Goal: Information Seeking & Learning: Understand process/instructions

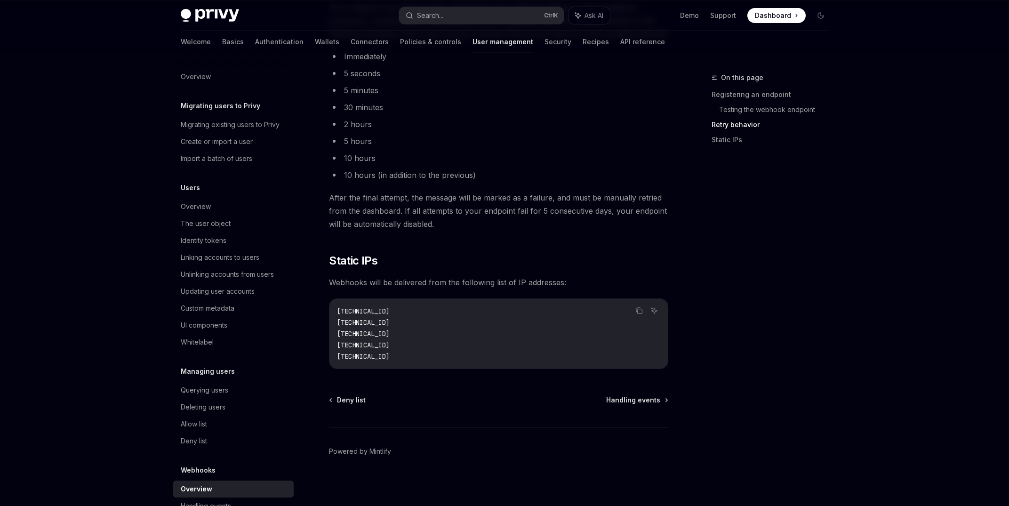
scroll to position [1115, 0]
click at [620, 396] on span "Handling events" at bounding box center [633, 397] width 54 height 9
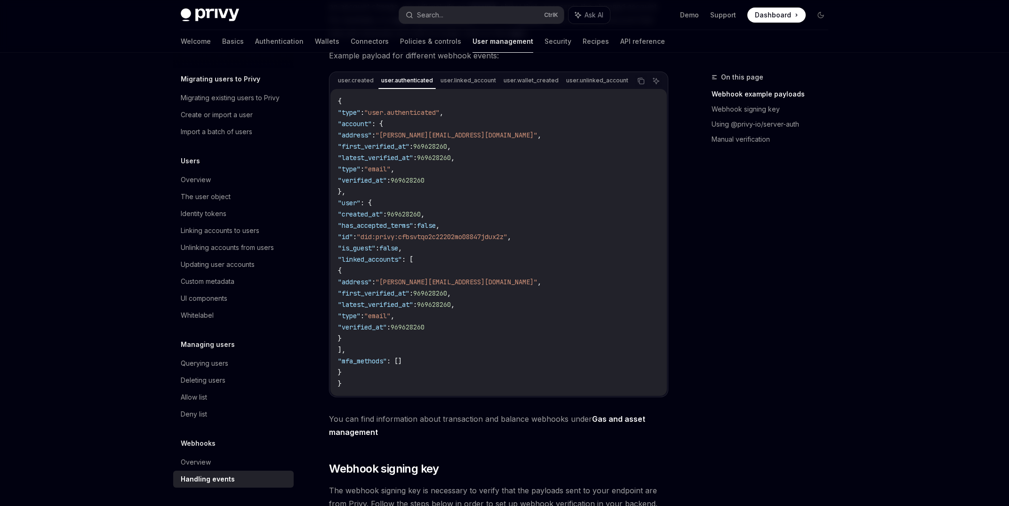
scroll to position [132, 0]
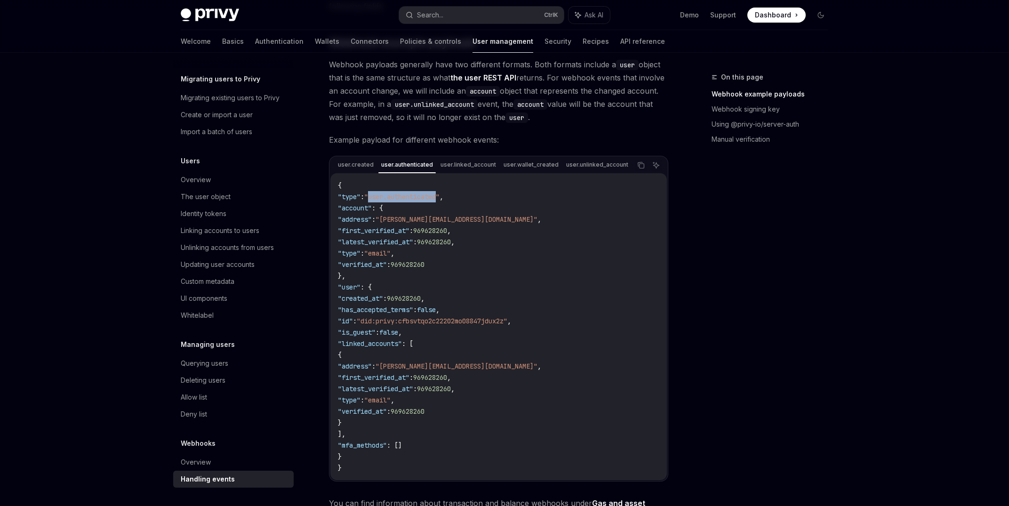
drag, startPoint x: 382, startPoint y: 199, endPoint x: 452, endPoint y: 199, distance: 70.1
click at [440, 199] on span ""user.authenticated"" at bounding box center [401, 197] width 75 height 8
copy span "user.authenticated"
click at [353, 321] on span ""id"" at bounding box center [345, 321] width 15 height 8
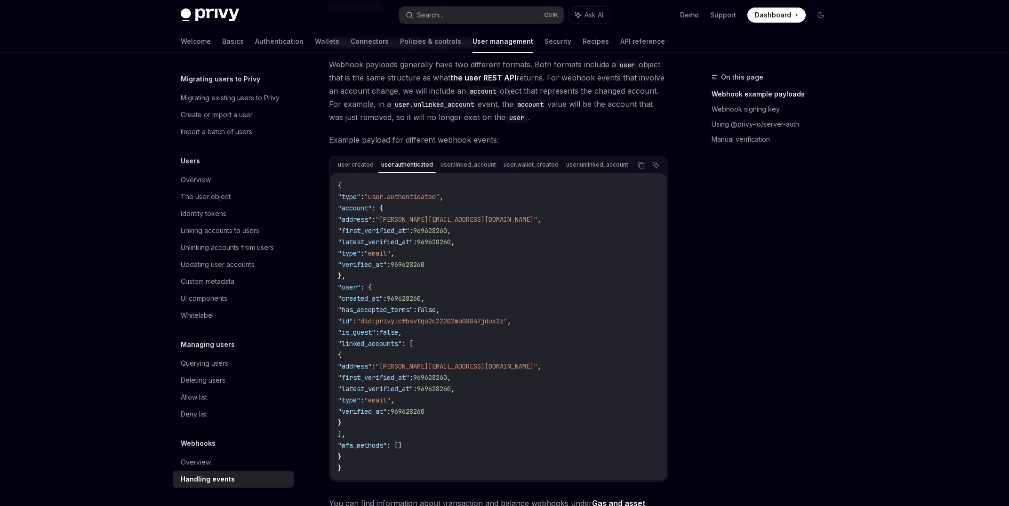
copy span "id"
click at [371, 220] on span ""address"" at bounding box center [355, 219] width 34 height 8
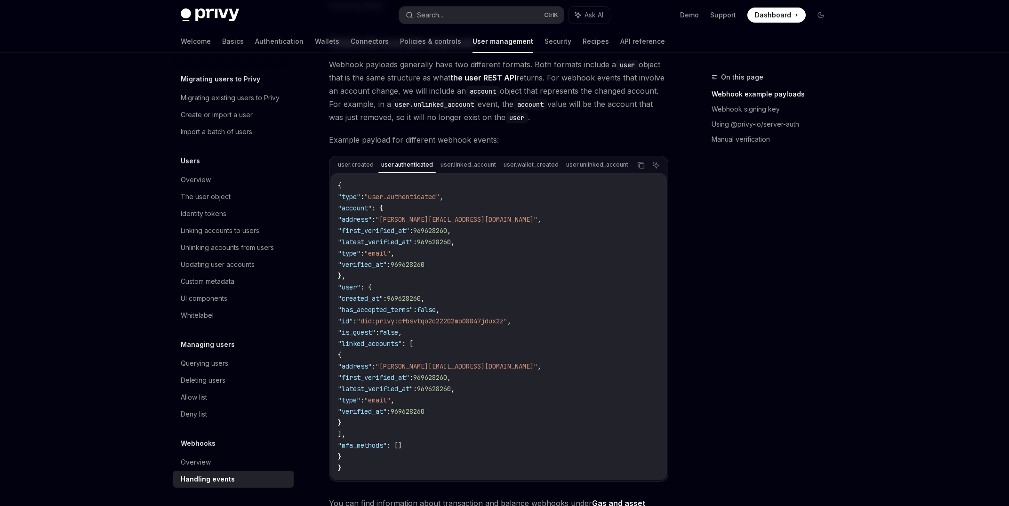
copy span "address"
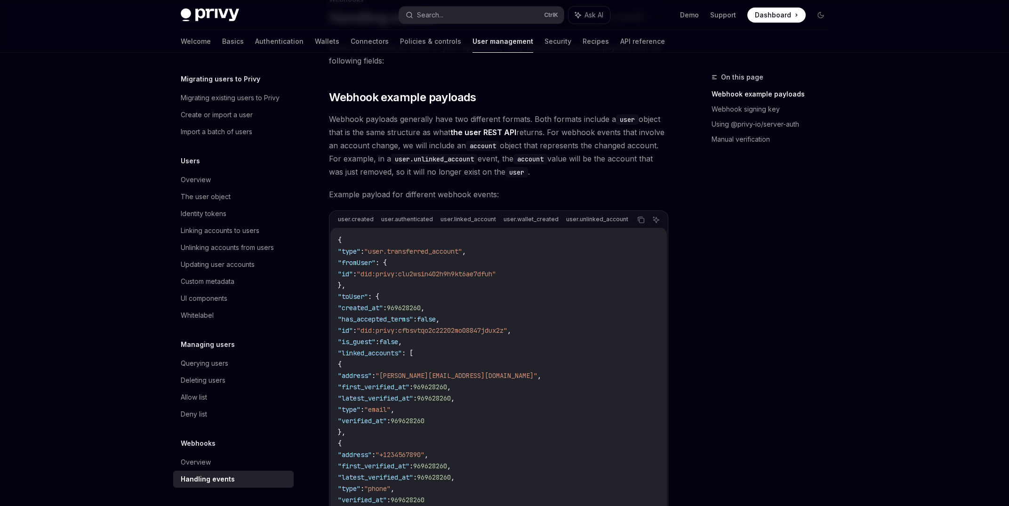
scroll to position [66, 0]
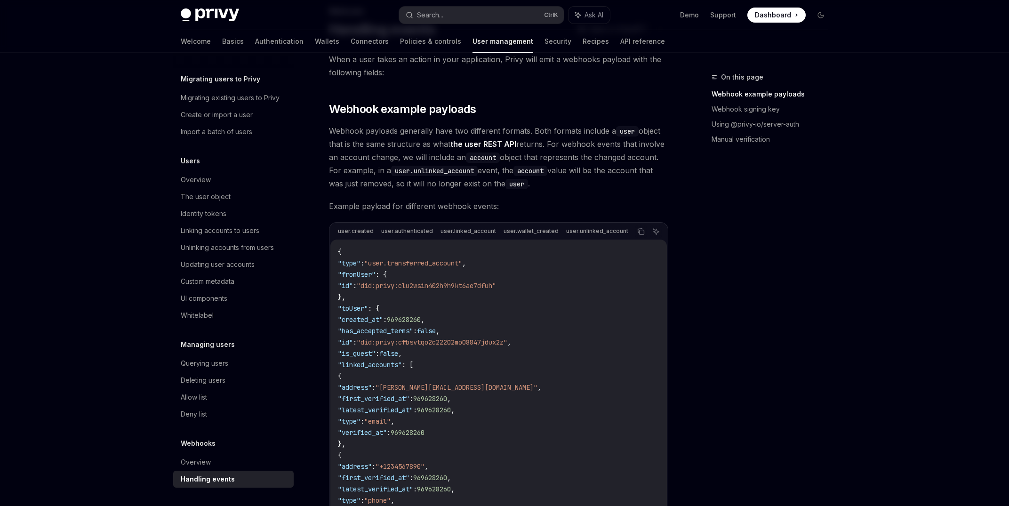
drag, startPoint x: 417, startPoint y: 240, endPoint x: 461, endPoint y: 241, distance: 43.8
click at [461, 241] on div "{ "type" : "user.transferred_account" , "fromUser" : { "id" : "did:privy:clu2ws…" at bounding box center [498, 450] width 337 height 420
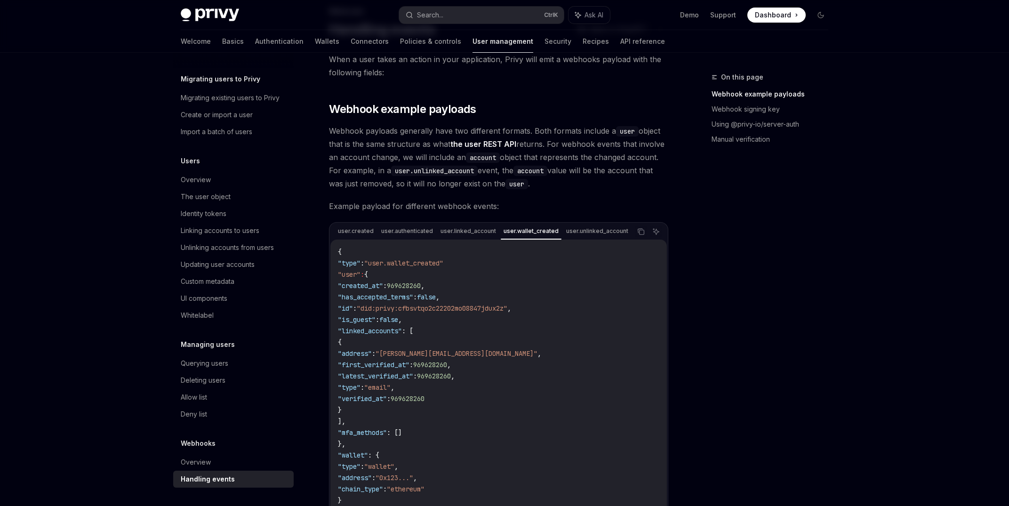
drag, startPoint x: 533, startPoint y: 240, endPoint x: 563, endPoint y: 239, distance: 30.1
click at [563, 240] on div "{ "type" : "user.wallet_created" "user" : { "created_at" : 969628260 , "has_acc…" at bounding box center [498, 382] width 337 height 284
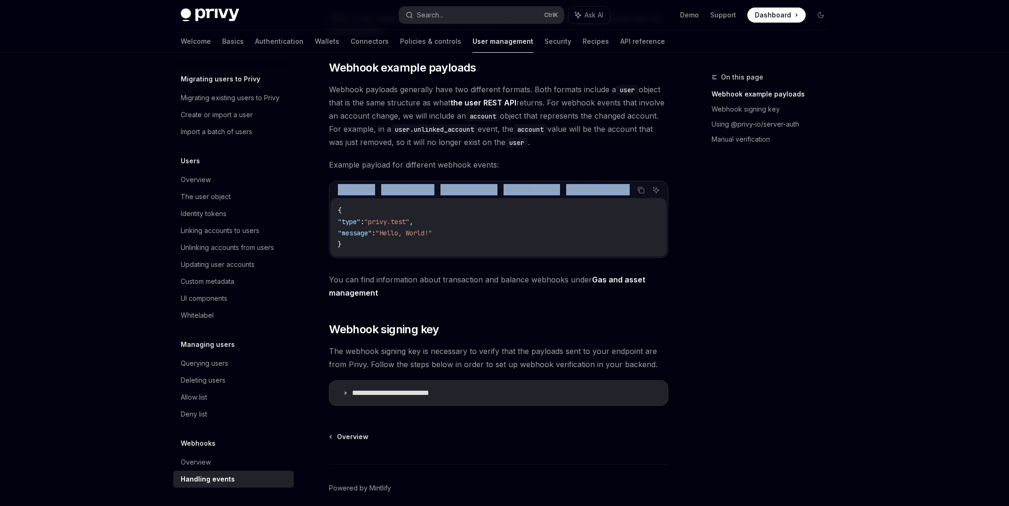
scroll to position [147, 0]
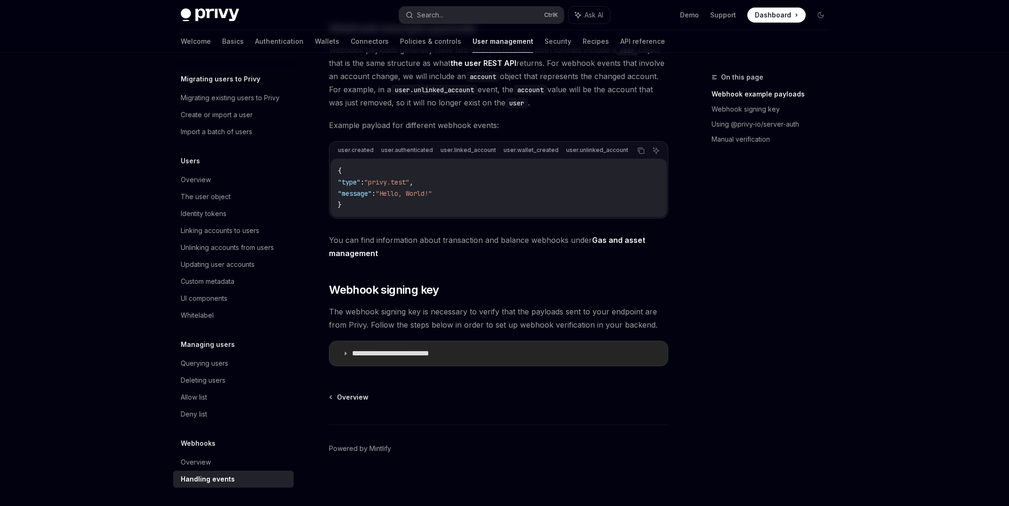
click at [348, 359] on summary "**********" at bounding box center [498, 353] width 338 height 24
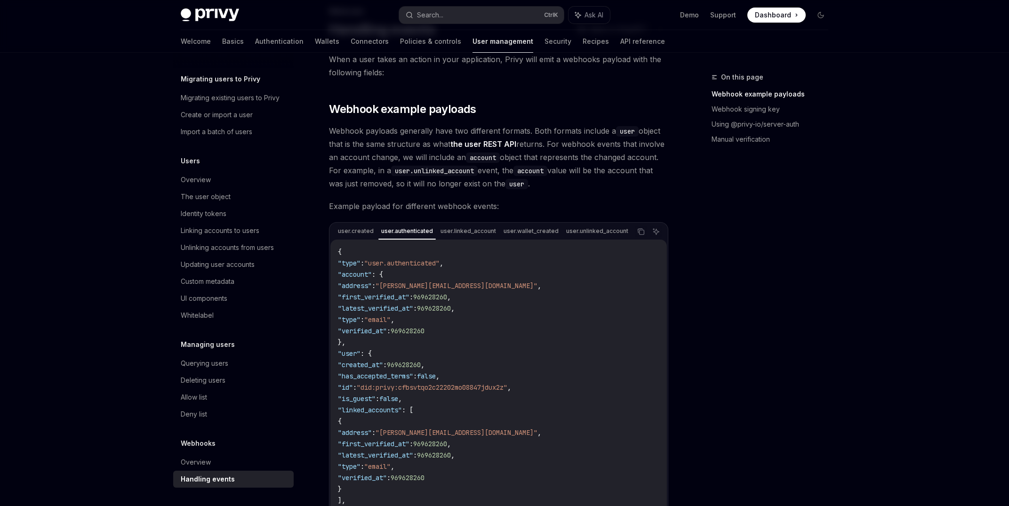
scroll to position [0, 173]
drag, startPoint x: 449, startPoint y: 236, endPoint x: 497, endPoint y: 242, distance: 47.9
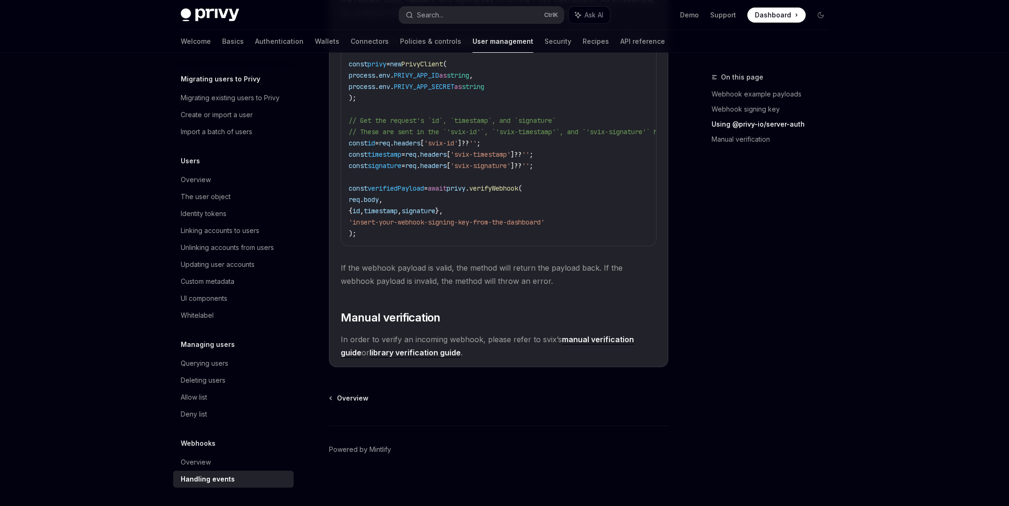
scroll to position [923, 0]
click at [225, 200] on div "The user object" at bounding box center [206, 196] width 50 height 11
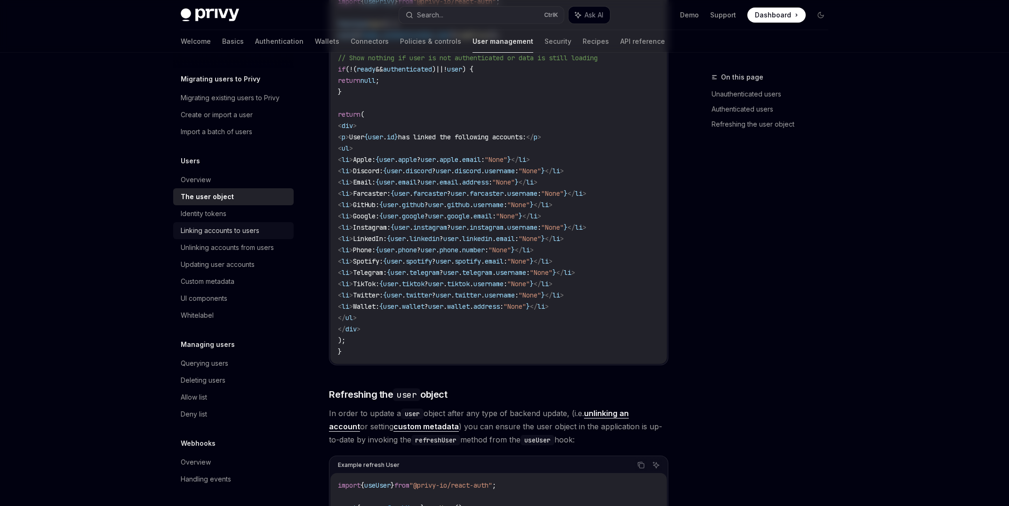
type textarea "*"
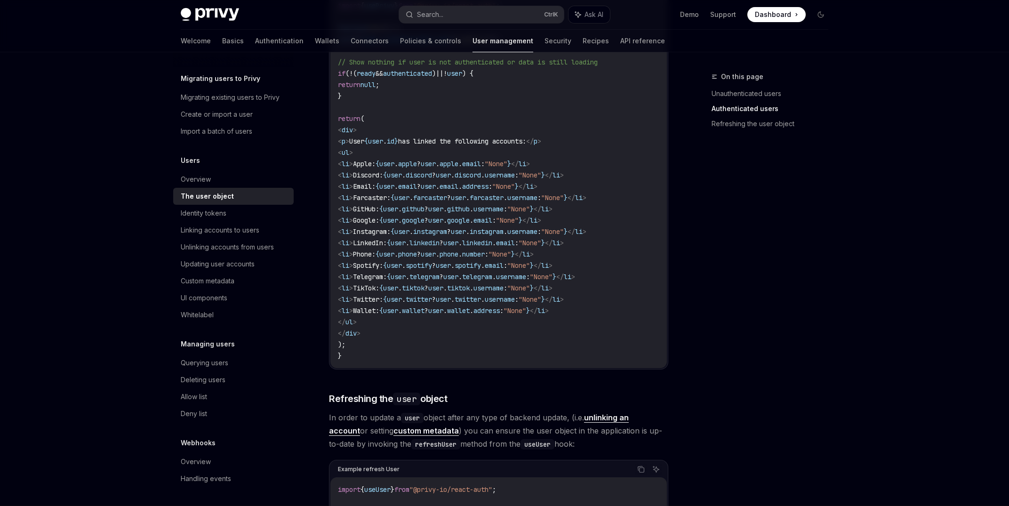
scroll to position [919, 0]
click at [492, 217] on span "email" at bounding box center [482, 220] width 19 height 8
click at [470, 224] on span "google" at bounding box center [458, 220] width 23 height 8
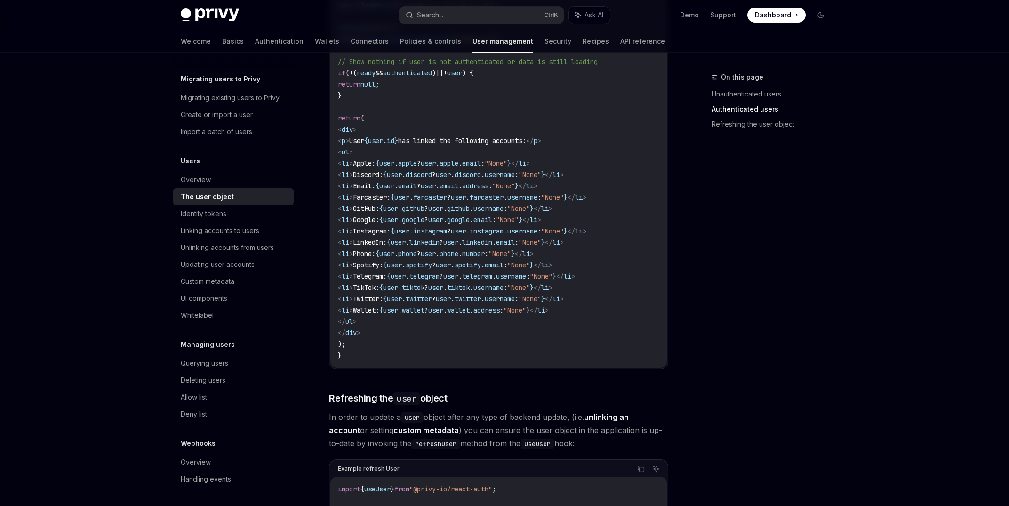
click at [466, 231] on span "user" at bounding box center [458, 231] width 15 height 8
click at [504, 233] on span "instagram" at bounding box center [487, 231] width 34 height 8
click at [537, 232] on span "username" at bounding box center [522, 231] width 30 height 8
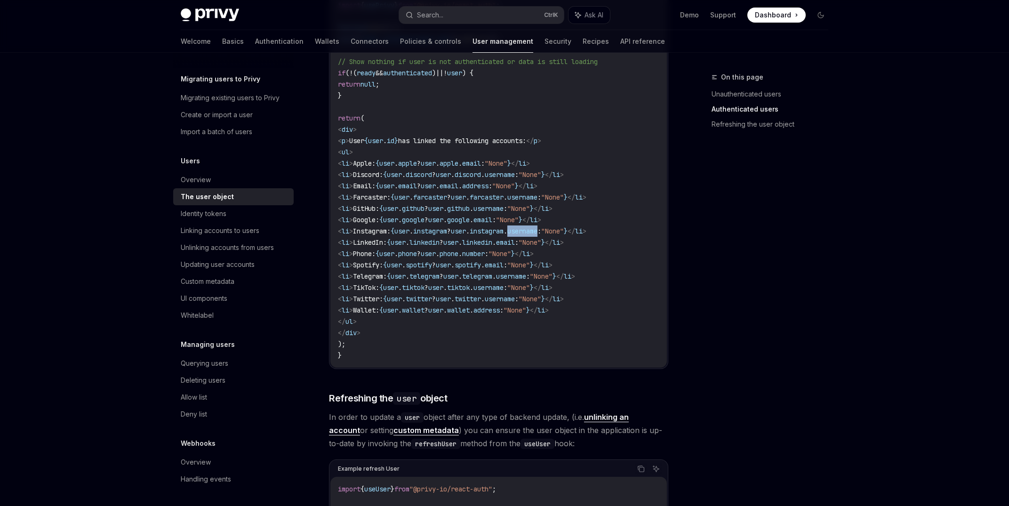
click at [537, 232] on span "username" at bounding box center [522, 231] width 30 height 8
click at [458, 244] on span "user" at bounding box center [450, 242] width 15 height 8
click at [492, 244] on span "linkedin" at bounding box center [477, 242] width 30 height 8
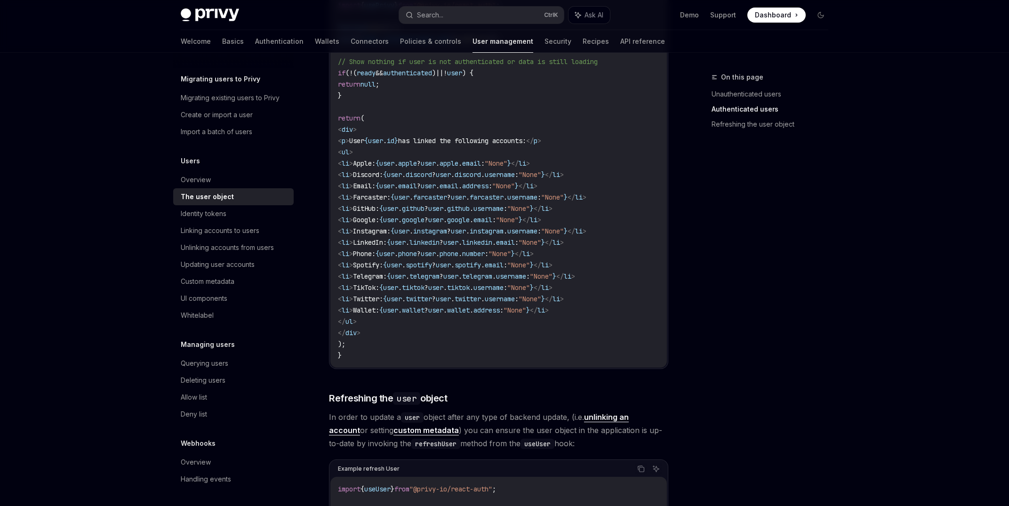
click at [515, 245] on span "email" at bounding box center [505, 242] width 19 height 8
click at [458, 256] on span "phone" at bounding box center [449, 253] width 19 height 8
click at [485, 255] on span "number" at bounding box center [473, 253] width 23 height 8
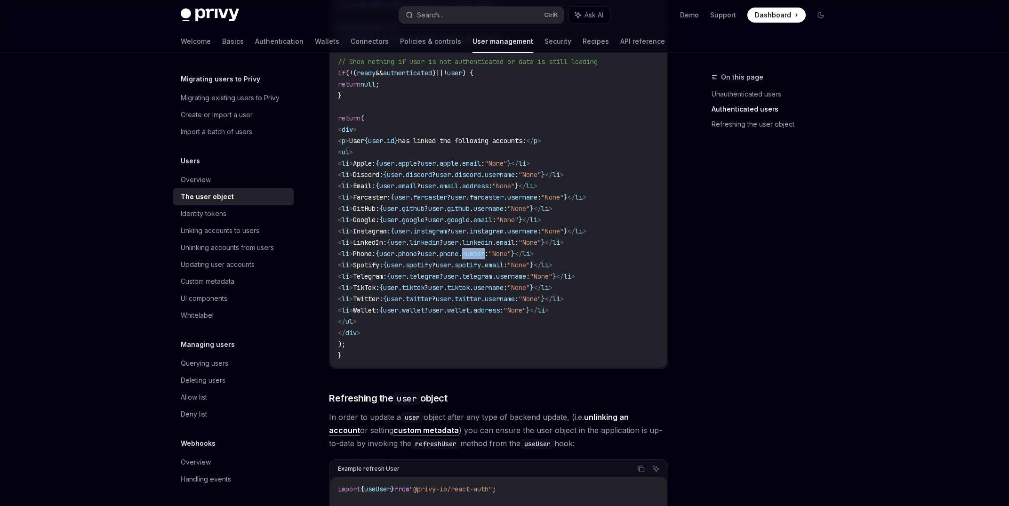
click at [485, 255] on span "number" at bounding box center [473, 253] width 23 height 8
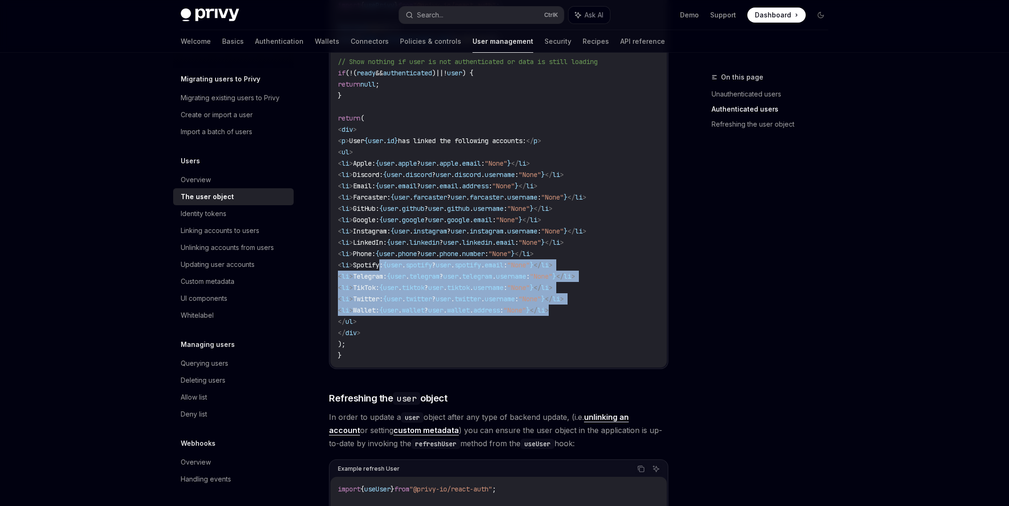
drag, startPoint x: 415, startPoint y: 266, endPoint x: 620, endPoint y: 310, distance: 209.7
click at [620, 310] on code "import { usePrivy } from "@privy-io/react-auth" ; function User () { const { re…" at bounding box center [498, 180] width 321 height 361
drag, startPoint x: 368, startPoint y: 166, endPoint x: 636, endPoint y: 312, distance: 304.7
click at [636, 312] on code "import { usePrivy } from "@privy-io/react-auth" ; function User () { const { re…" at bounding box center [498, 180] width 321 height 361
drag, startPoint x: 353, startPoint y: 152, endPoint x: 464, endPoint y: 326, distance: 206.8
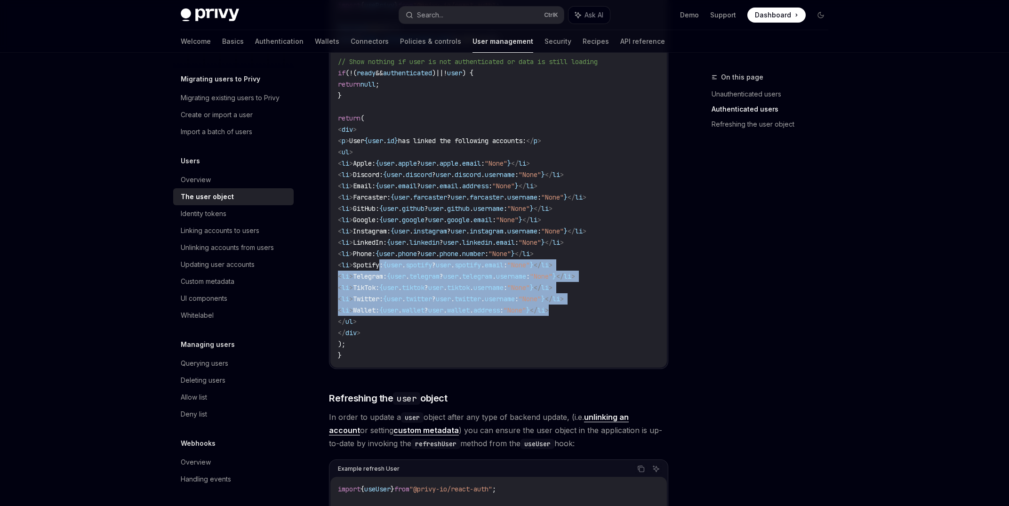
click at [464, 326] on code "import { usePrivy } from "@privy-io/react-auth" ; function User () { const { re…" at bounding box center [498, 180] width 321 height 361
click at [371, 149] on code "import { usePrivy } from "@privy-io/react-auth" ; function User () { const { re…" at bounding box center [498, 180] width 321 height 361
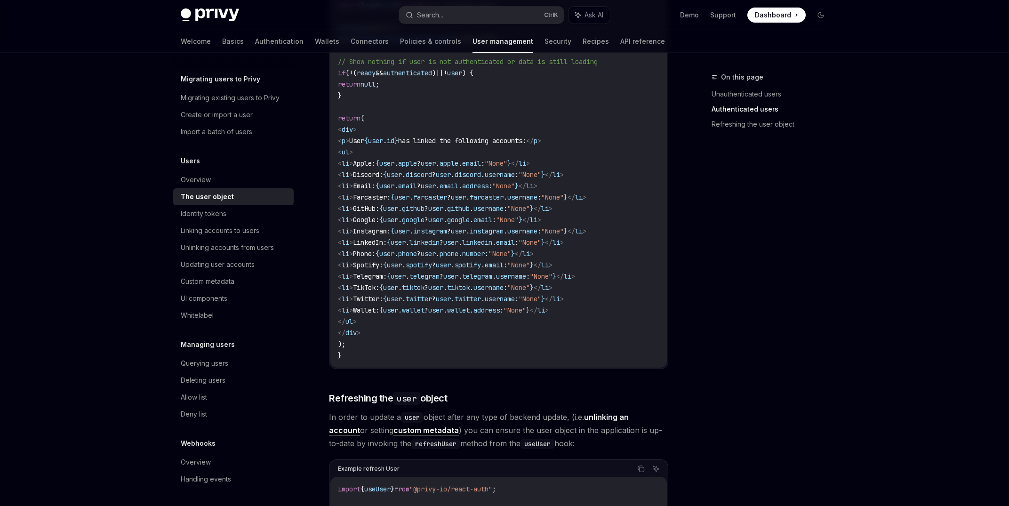
drag, startPoint x: 355, startPoint y: 152, endPoint x: 433, endPoint y: 294, distance: 161.1
click at [420, 300] on code "import { usePrivy } from "@privy-io/react-auth" ; function User () { const { re…" at bounding box center [498, 180] width 321 height 361
click at [417, 257] on span "phone" at bounding box center [407, 253] width 19 height 8
drag, startPoint x: 416, startPoint y: 252, endPoint x: 582, endPoint y: 205, distance: 173.0
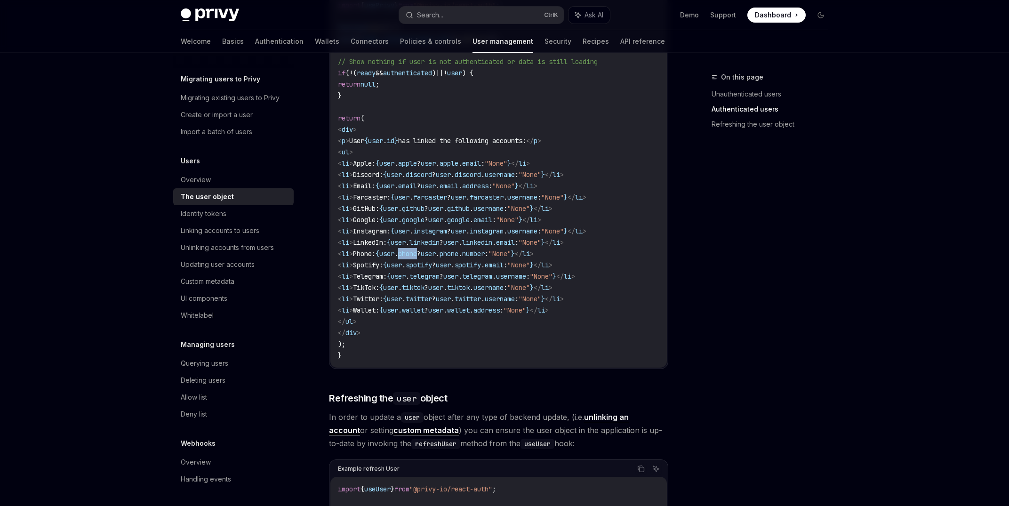
click at [513, 248] on code "import { usePrivy } from "@privy-io/react-auth" ; function User () { const { re…" at bounding box center [498, 180] width 321 height 361
click at [523, 259] on code "import { usePrivy } from "@privy-io/react-auth" ; function User () { const { re…" at bounding box center [498, 180] width 321 height 361
click at [523, 270] on code "import { usePrivy } from "@privy-io/react-auth" ; function User () { const { re…" at bounding box center [498, 180] width 321 height 361
